Goal: Use online tool/utility: Utilize a website feature to perform a specific function

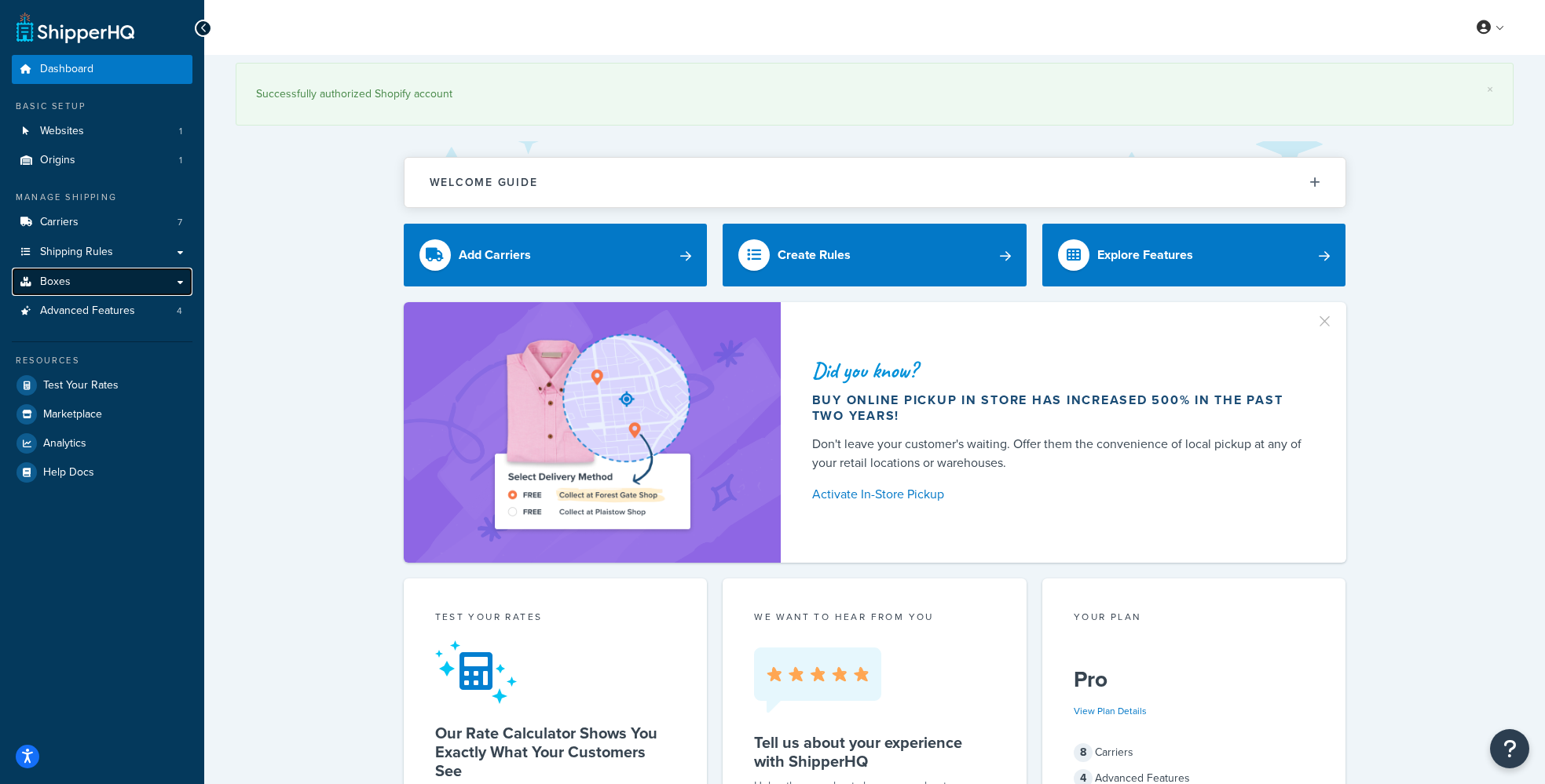
click at [74, 280] on link "Boxes" at bounding box center [102, 282] width 181 height 29
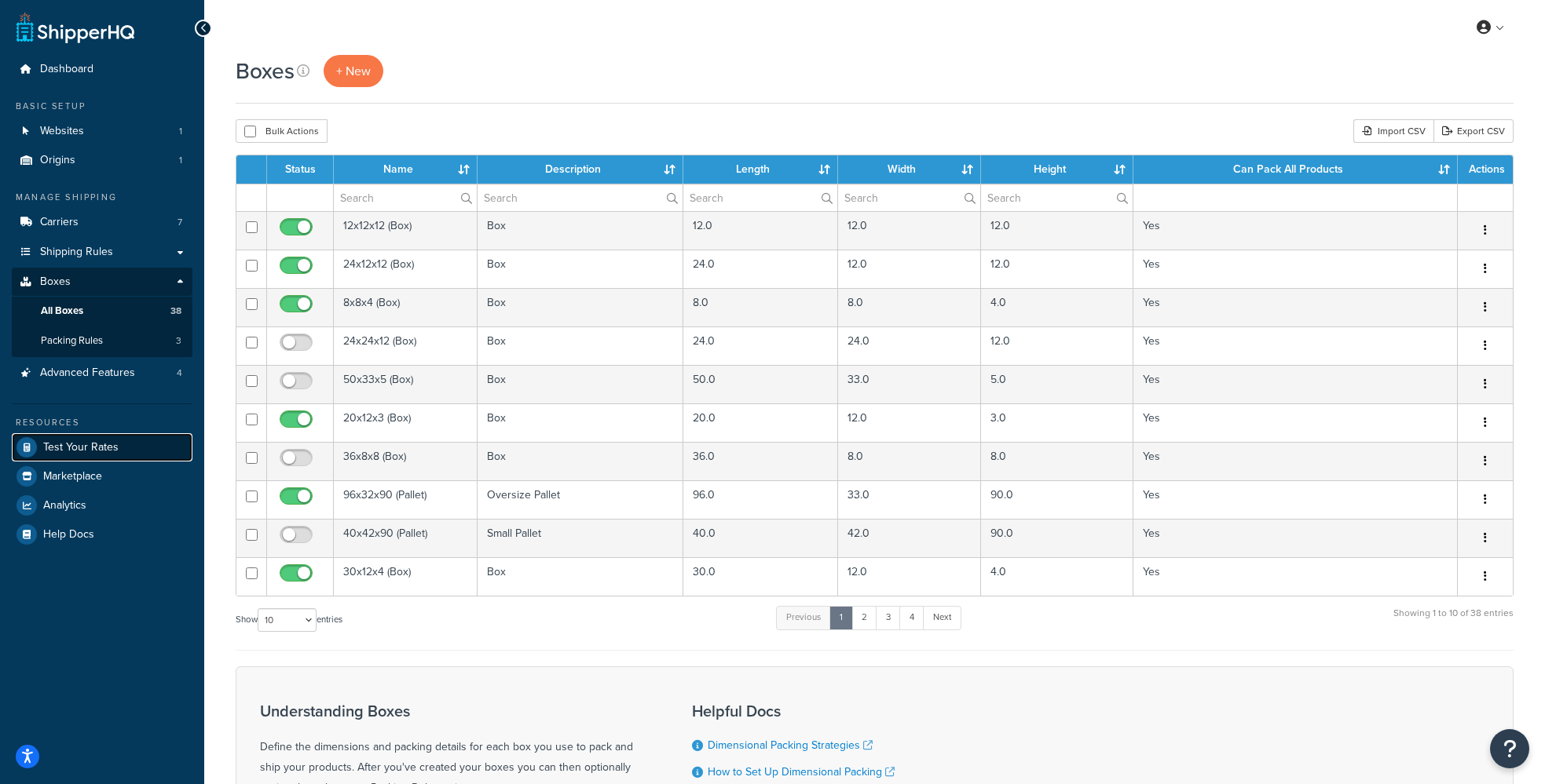
click at [109, 456] on link "Test Your Rates" at bounding box center [102, 447] width 181 height 28
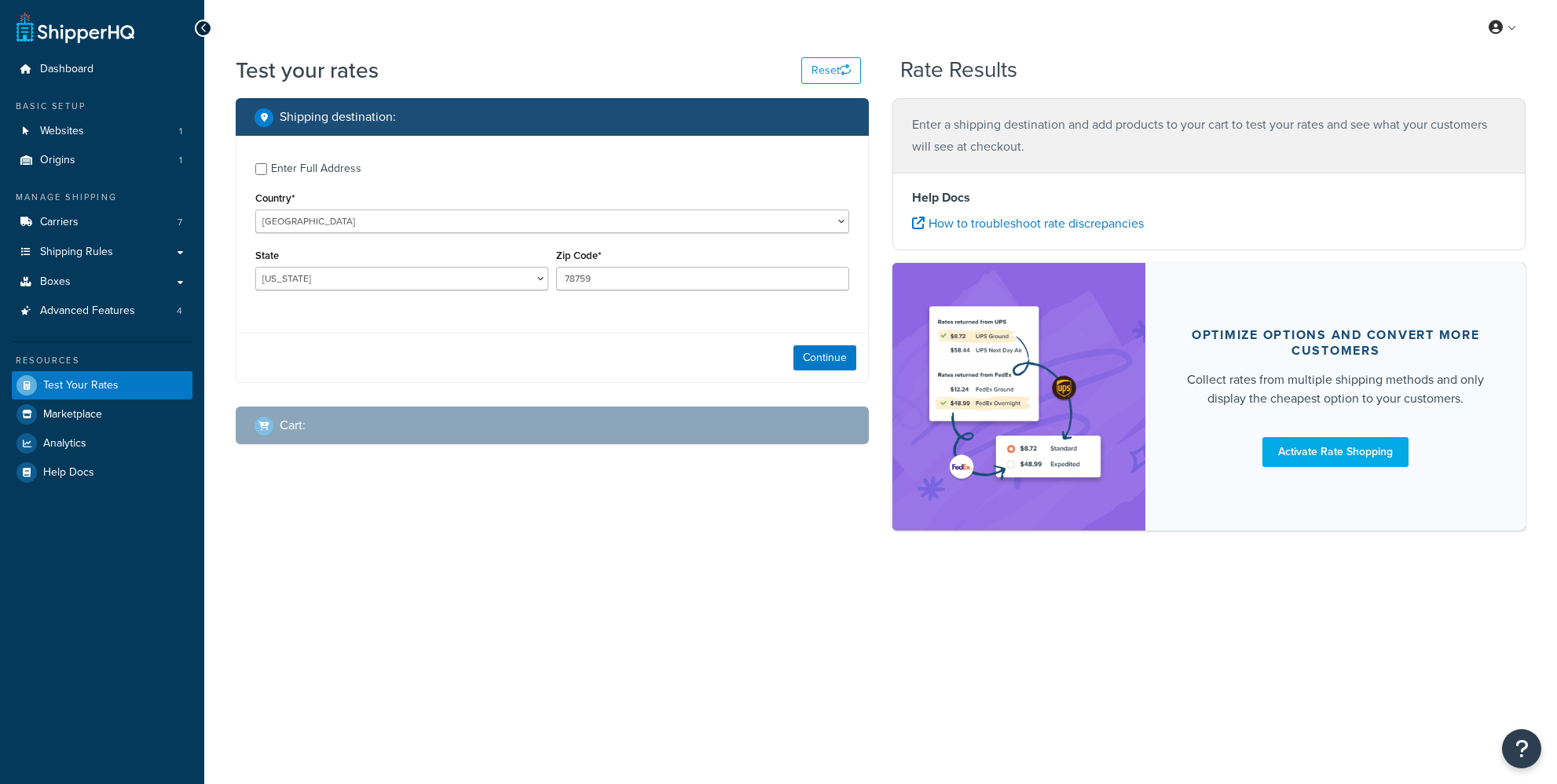
select select "[GEOGRAPHIC_DATA]"
click at [254, 169] on div "Enter Full Address Country* [GEOGRAPHIC_DATA] [GEOGRAPHIC_DATA] [GEOGRAPHIC_DAT…" at bounding box center [552, 228] width 631 height 186
click at [263, 168] on input "Enter Full Address" at bounding box center [261, 169] width 12 height 12
checkbox input "true"
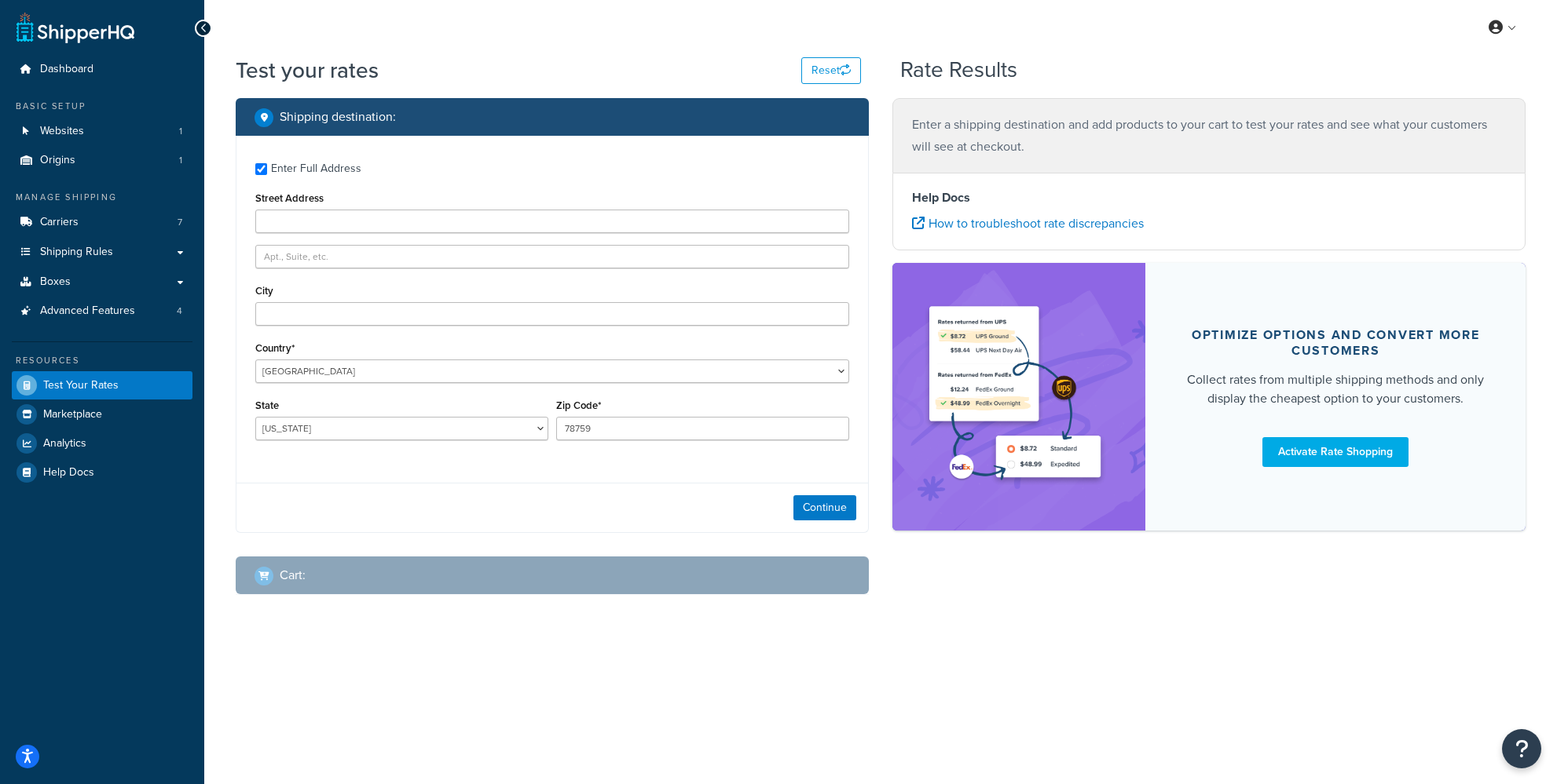
click at [349, 571] on div "Cart :" at bounding box center [557, 575] width 607 height 22
click at [311, 221] on input "Street Address" at bounding box center [552, 221] width 594 height 24
click at [98, 261] on link "Shipping Rules" at bounding box center [102, 252] width 181 height 29
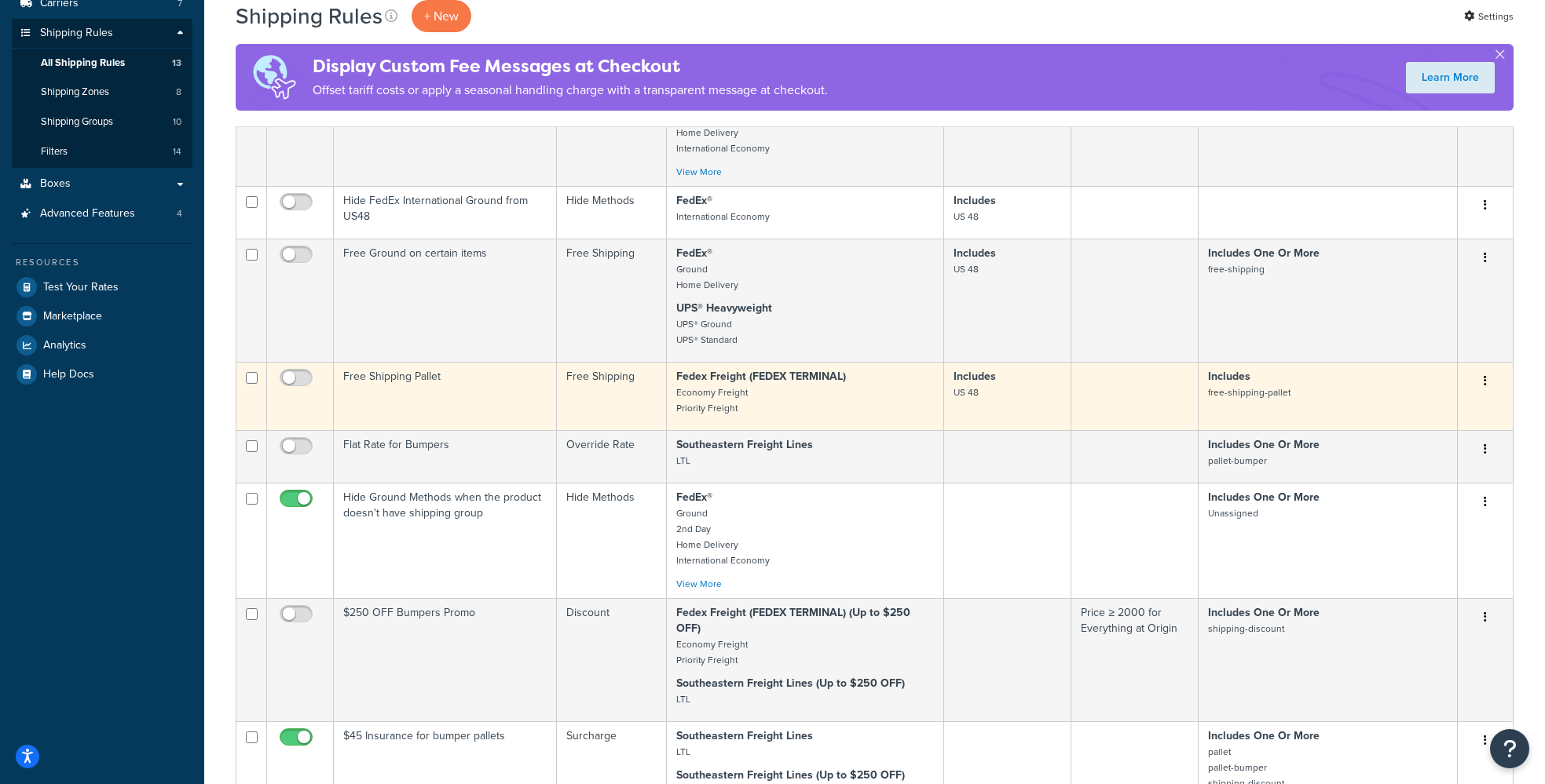
scroll to position [283, 0]
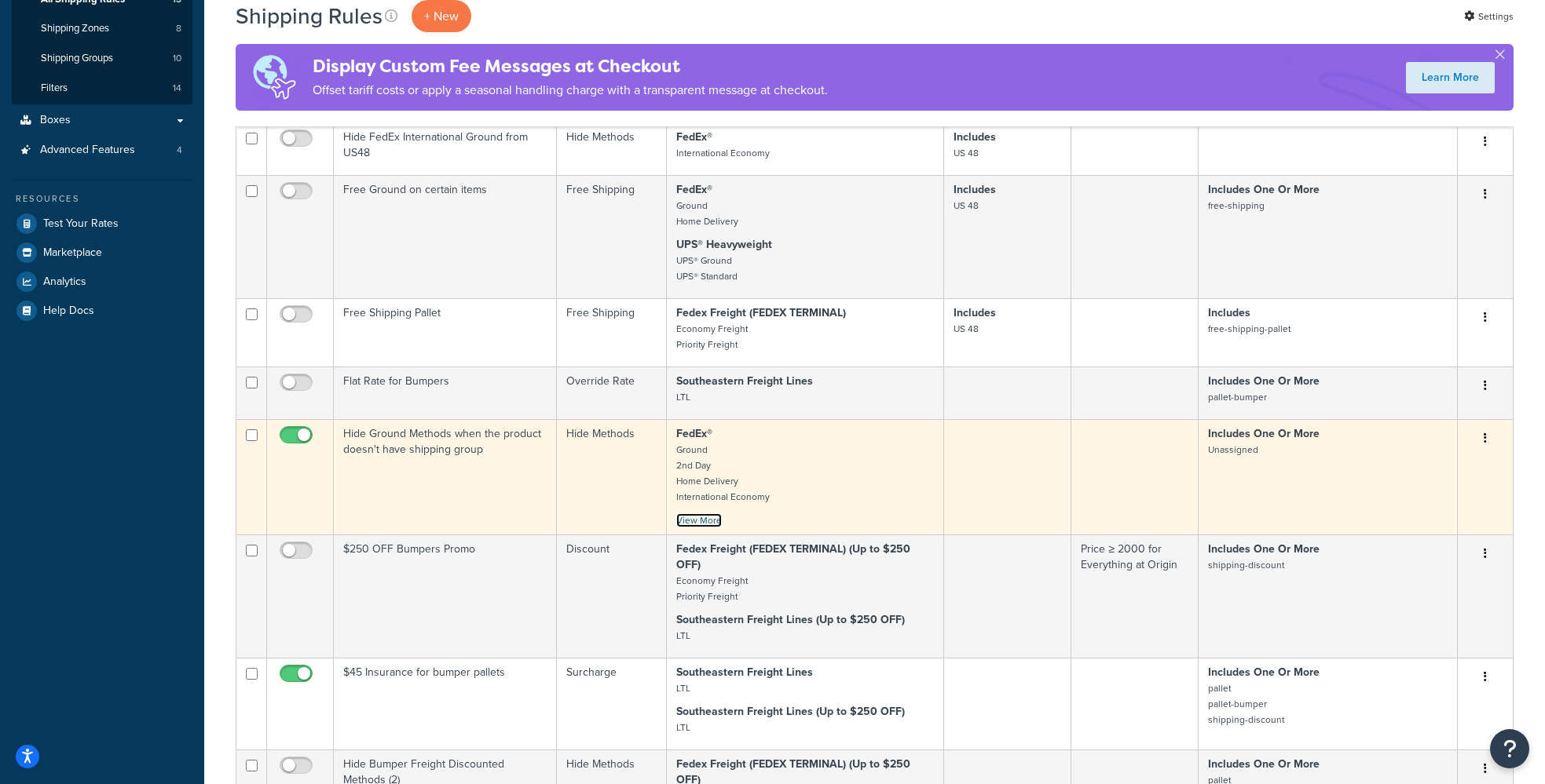
click at [708, 527] on link "View More" at bounding box center [698, 520] width 45 height 15
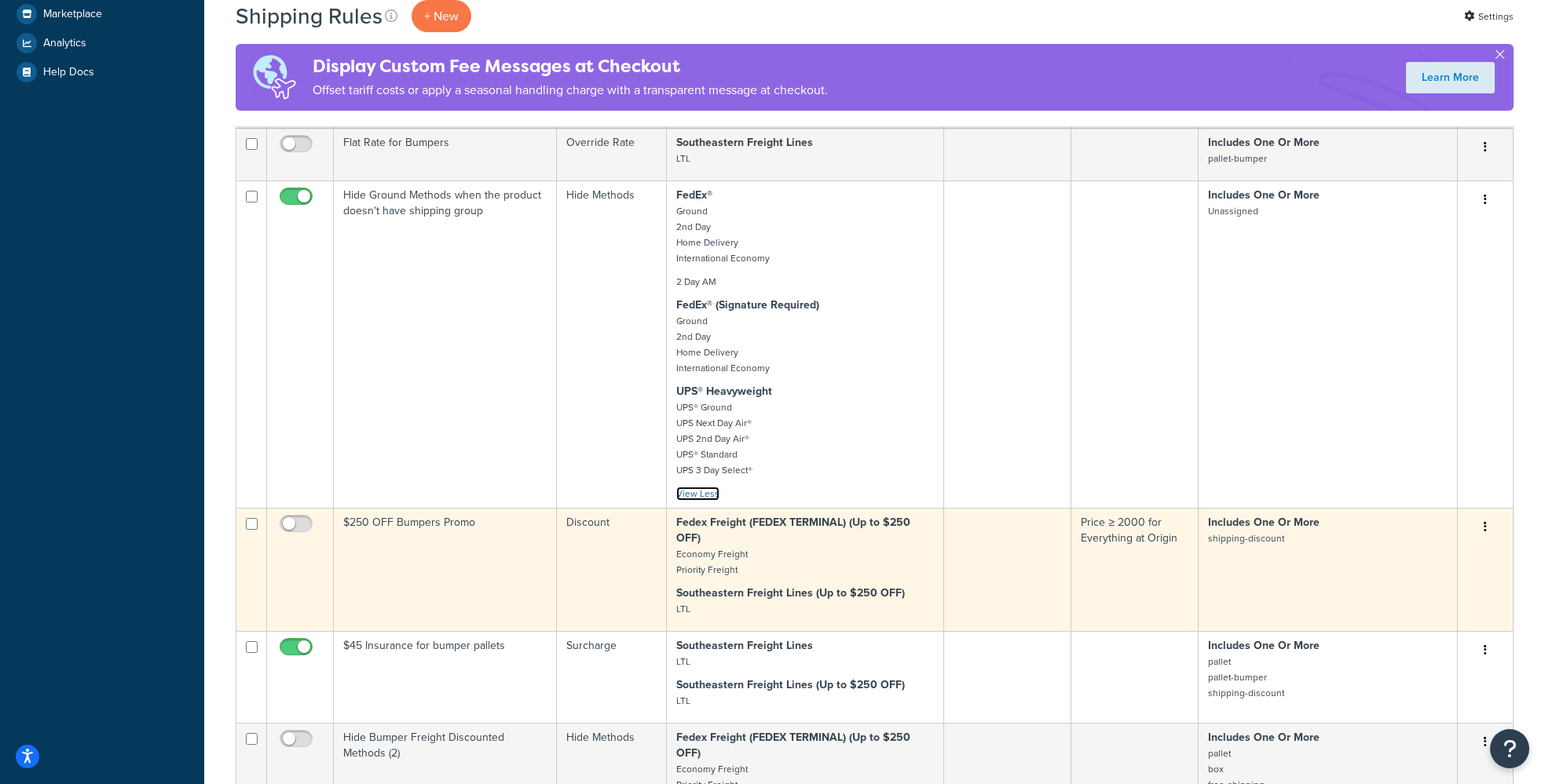
scroll to position [471, 0]
